Goal: Find contact information: Obtain details needed to contact an individual or organization

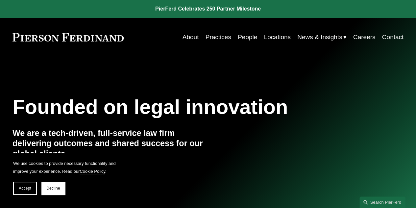
click at [246, 38] on link "People" at bounding box center [247, 37] width 19 height 13
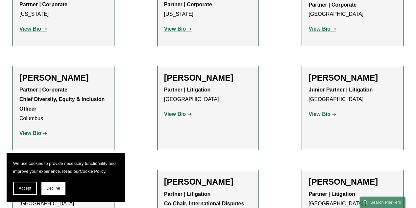
scroll to position [1272, 0]
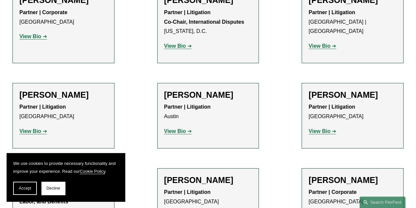
click at [240, 102] on p "Partner | Litigation Austin" at bounding box center [208, 111] width 88 height 19
click at [176, 128] on strong "View Bio" at bounding box center [175, 131] width 22 height 6
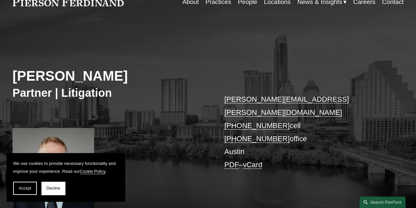
scroll to position [17, 0]
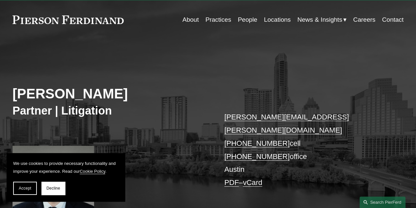
click at [232, 178] on link "PDF" at bounding box center [231, 182] width 14 height 8
click at [396, 17] on link "Contact" at bounding box center [393, 19] width 22 height 13
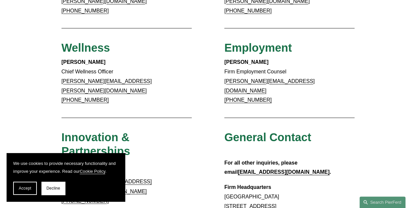
scroll to position [618, 0]
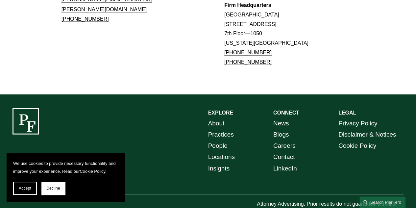
click at [220, 151] on link "Locations" at bounding box center [221, 156] width 27 height 11
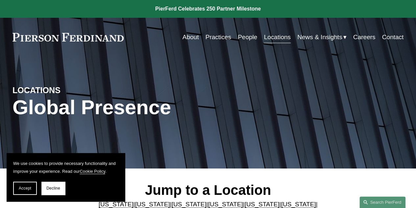
scroll to position [182, 0]
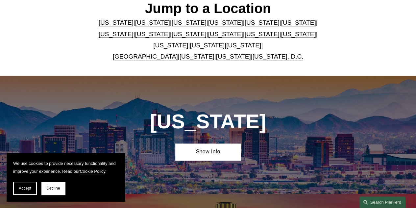
click at [232, 45] on link "[US_STATE]" at bounding box center [243, 45] width 35 height 7
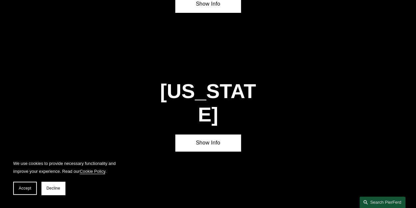
scroll to position [1927, 0]
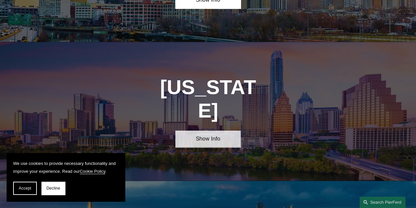
click at [209, 131] on link "Show Info" at bounding box center [207, 139] width 65 height 17
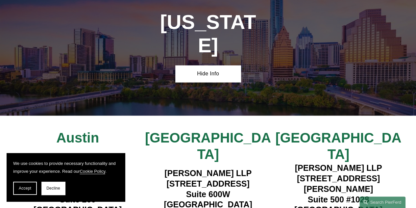
scroll to position [1993, 0]
